Goal: Communication & Community: Answer question/provide support

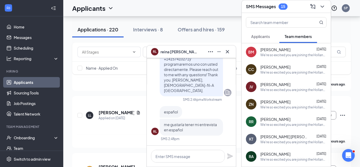
click at [220, 75] on div "reina, thank you for considering [DEMOGRAPHIC_DATA]-fil-A Holland for your empl…" at bounding box center [191, 40] width 63 height 112
click at [167, 51] on span "[PERSON_NAME]" at bounding box center [179, 52] width 37 height 6
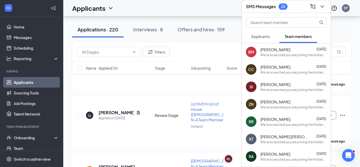
click at [260, 36] on span "Applicants" at bounding box center [260, 36] width 19 height 5
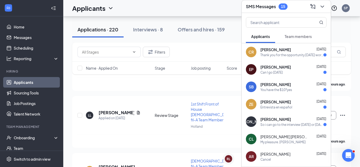
click at [273, 52] on span "[PERSON_NAME]" at bounding box center [276, 49] width 31 height 5
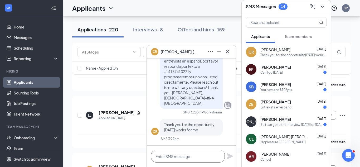
click at [175, 158] on textarea at bounding box center [188, 156] width 74 height 13
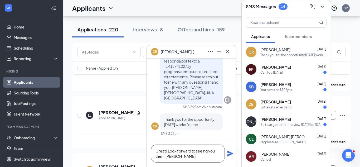
type textarea "Great! Look forward to seeing you then. [PERSON_NAME]"
click at [231, 153] on icon "Plane" at bounding box center [230, 154] width 6 height 6
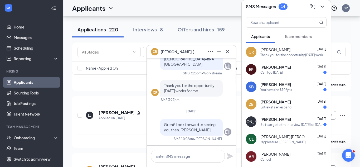
scroll to position [0, 0]
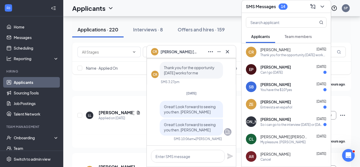
click at [266, 76] on div "EP [PERSON_NAME] [DATE] Can I go [DATE]" at bounding box center [286, 69] width 89 height 17
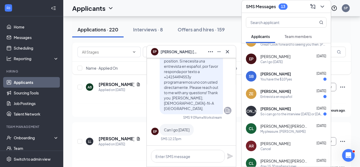
scroll to position [30, 0]
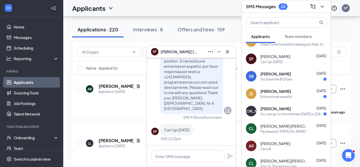
click at [281, 74] on span "[PERSON_NAME]" at bounding box center [276, 73] width 31 height 5
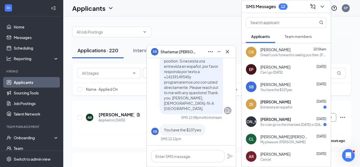
scroll to position [0, 0]
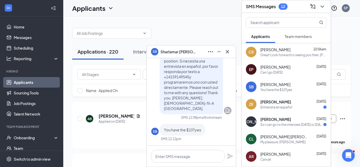
click at [272, 101] on span "[PERSON_NAME]" at bounding box center [276, 101] width 31 height 5
click at [272, 120] on span "[PERSON_NAME]" at bounding box center [276, 119] width 31 height 5
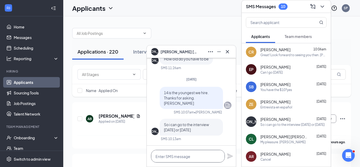
click at [180, 156] on textarea at bounding box center [188, 156] width 74 height 13
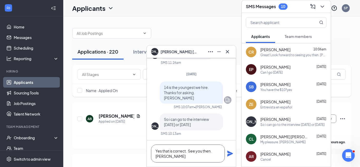
type textarea "Yes that is correct. See you then. [PERSON_NAME]"
click at [228, 153] on icon "Plane" at bounding box center [230, 153] width 6 height 6
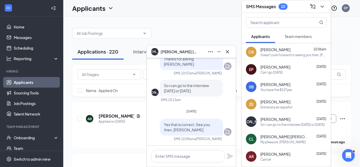
scroll to position [0, 0]
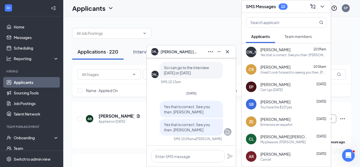
click at [311, 28] on div at bounding box center [286, 21] width 89 height 17
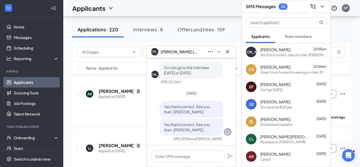
scroll to position [25, 0]
click at [349, 79] on div "Filters Name · Applied On Stage Job posting Score" at bounding box center [211, 60] width 279 height 37
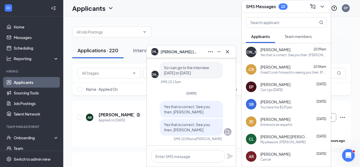
scroll to position [3, 0]
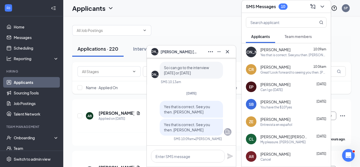
click at [313, 78] on div "EP [PERSON_NAME] [DATE] Can I go [DATE]" at bounding box center [286, 86] width 89 height 17
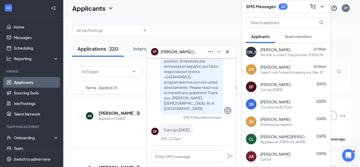
click at [274, 103] on span "[PERSON_NAME]" at bounding box center [276, 101] width 30 height 5
click at [272, 119] on span "[PERSON_NAME]" at bounding box center [276, 119] width 30 height 5
